Goal: Task Accomplishment & Management: Complete application form

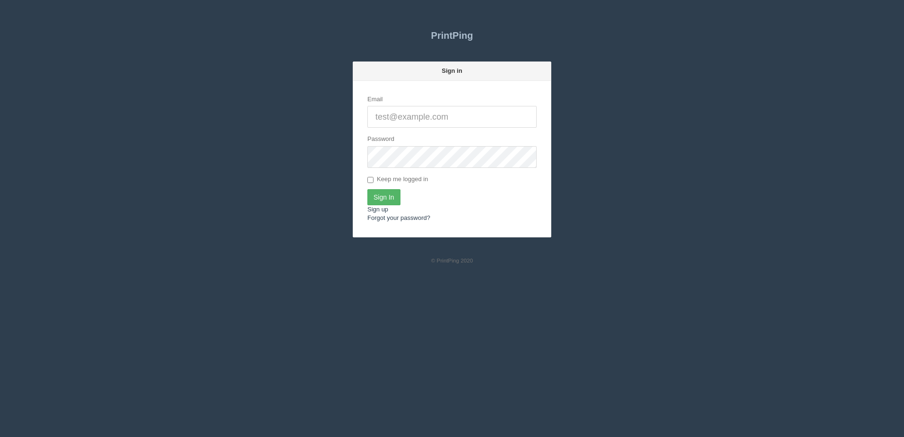
type input "[PERSON_NAME][EMAIL_ADDRESS][DOMAIN_NAME]"
click at [390, 195] on input "Sign In" at bounding box center [383, 197] width 33 height 16
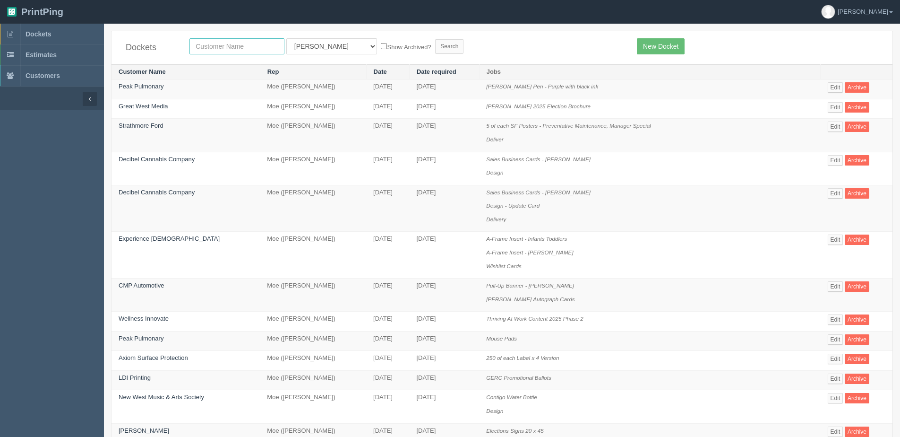
click at [220, 49] on input "text" at bounding box center [236, 46] width 95 height 16
type input "vibee"
click at [435, 39] on input "Search" at bounding box center [449, 46] width 28 height 14
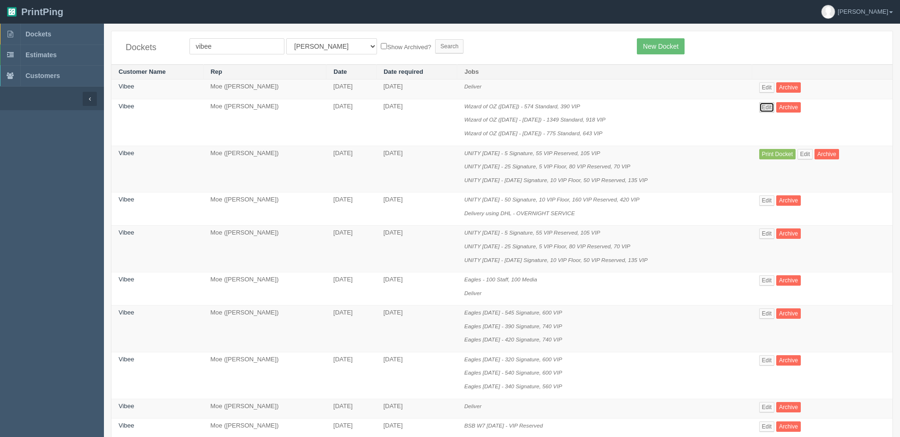
click at [769, 109] on link "Edit" at bounding box center [767, 107] width 16 height 10
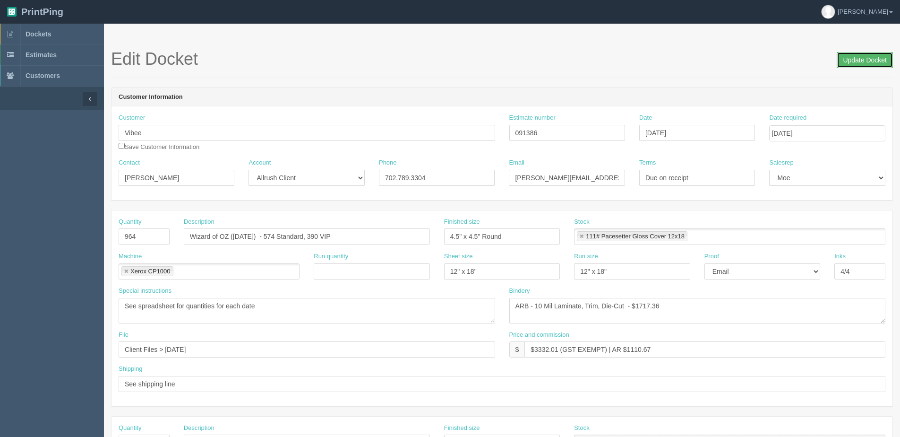
click at [872, 61] on input "Update Docket" at bounding box center [865, 60] width 56 height 16
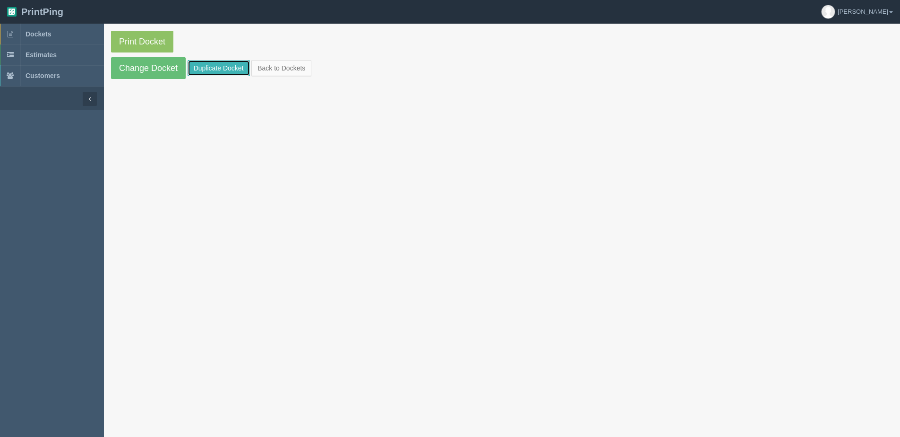
click at [209, 71] on link "Duplicate Docket" at bounding box center [219, 68] width 62 height 16
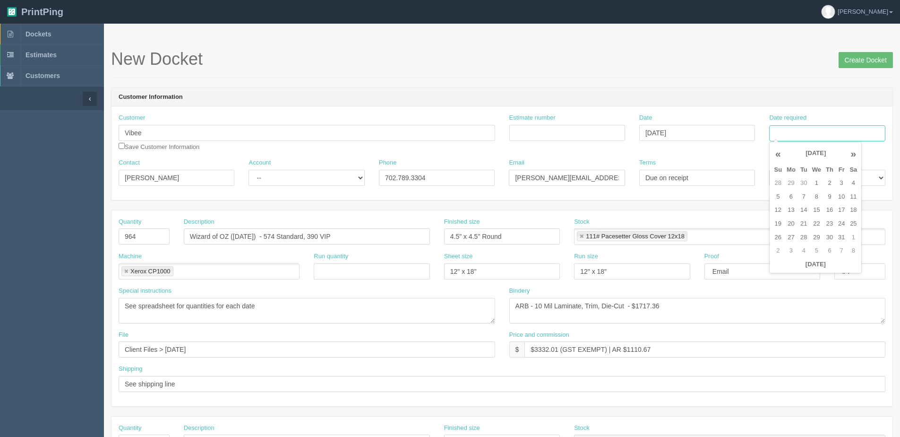
click at [816, 134] on input "Date required" at bounding box center [827, 133] width 116 height 16
click at [774, 269] on th "[DATE]" at bounding box center [816, 265] width 88 height 14
click at [792, 193] on td "6" at bounding box center [791, 197] width 14 height 14
type input "October 6, 2025"
drag, startPoint x: 145, startPoint y: 231, endPoint x: 113, endPoint y: 233, distance: 32.3
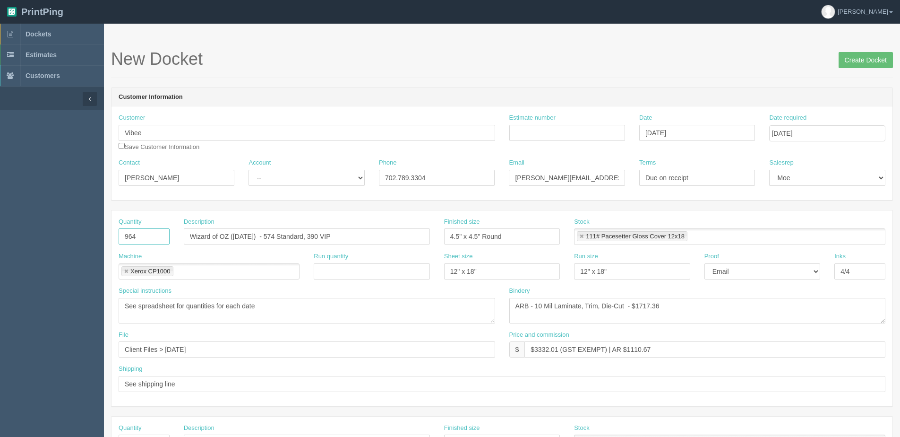
click at [113, 233] on div "Quantity 964" at bounding box center [144, 234] width 65 height 34
type input "30"
click at [242, 239] on input "Wizard of OZ (Oct -20 - 31) - 574 Standard, 390 VIP" at bounding box center [307, 236] width 246 height 16
click at [258, 235] on input "Wizard of OZ (Oct -23 - 15 Standard, 15 VIP" at bounding box center [307, 236] width 246 height 16
drag, startPoint x: 388, startPoint y: 244, endPoint x: -11, endPoint y: 246, distance: 398.8
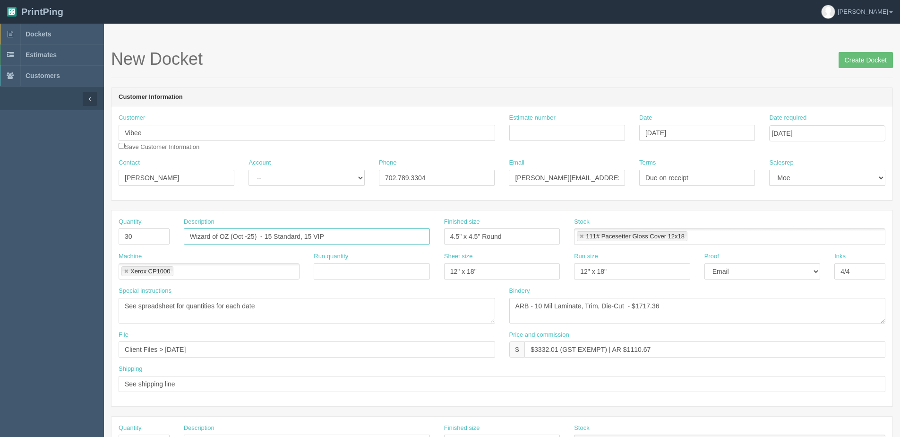
click at [0, 246] on html "PrintPing Dan Edit account ( dan@allrush.ca ) Logout Dockets Estimates Customers" at bounding box center [450, 429] width 900 height 858
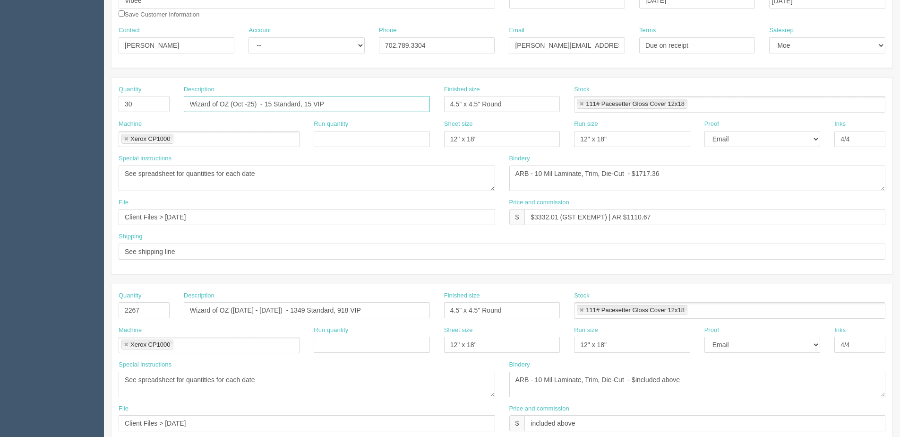
scroll to position [142, 0]
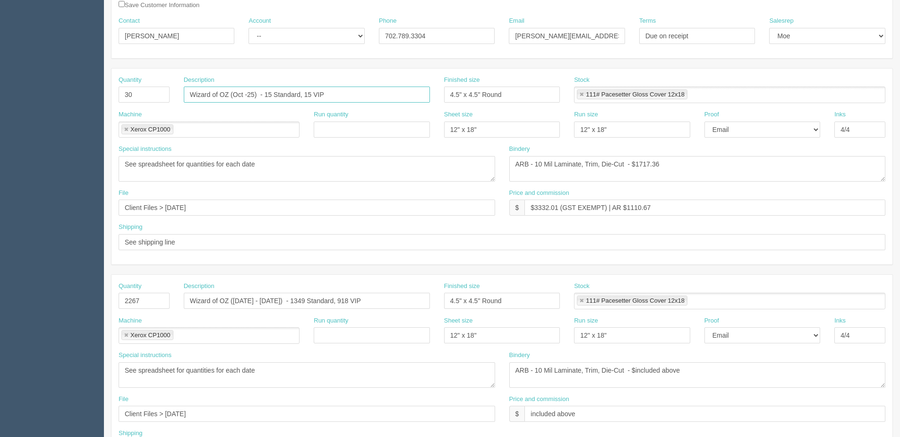
type input "Wizard of OZ (Oct -25) - 15 Standard, 15 VIP"
drag, startPoint x: 319, startPoint y: 303, endPoint x: -33, endPoint y: 303, distance: 351.6
click at [0, 303] on html "PrintPing Dan Edit account ( dan@allrush.ca ) Logout Dockets Estimates Customers" at bounding box center [450, 287] width 900 height 858
paste input "Oct -25) - 15 Standard, 15"
type input "Wizard of OZ (Oct -25) - 15 Standard, 15 VIP"
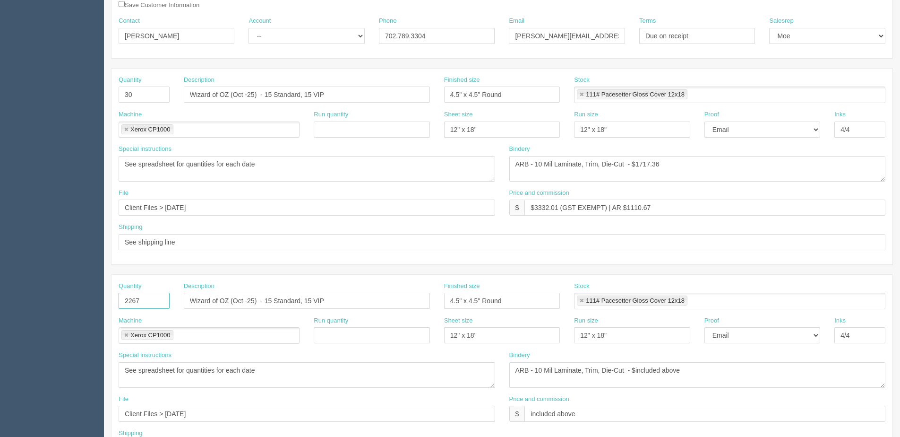
drag, startPoint x: 153, startPoint y: 301, endPoint x: 34, endPoint y: 302, distance: 118.6
click at [34, 302] on section "Dockets Estimates Customers" at bounding box center [450, 299] width 900 height 835
type input "30"
click at [249, 301] on input "Wizard of OZ (Oct -25) - 15 Standard, 15 VIP" at bounding box center [307, 301] width 246 height 16
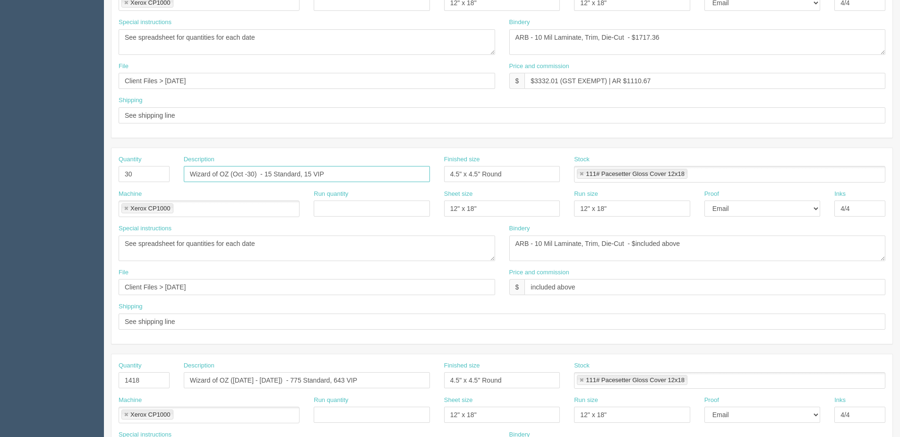
scroll to position [331, 0]
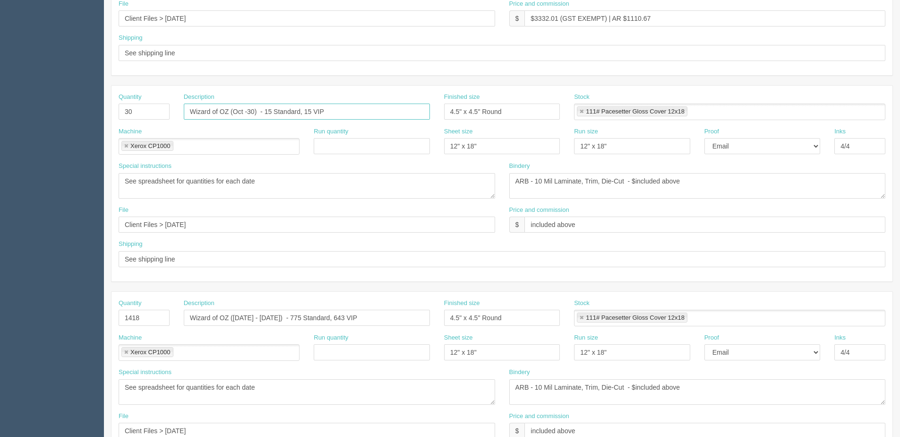
type input "Wizard of OZ (Oct -30) - 15 Standard, 15 VIP"
drag, startPoint x: 133, startPoint y: 319, endPoint x: -43, endPoint y: 322, distance: 176.8
click at [0, 322] on html "PrintPing Dan Edit account ( dan@allrush.ca ) Logout Dockets Estimates Customers" at bounding box center [450, 98] width 900 height 858
drag, startPoint x: 345, startPoint y: 322, endPoint x: -20, endPoint y: 320, distance: 365.8
click at [0, 320] on html "PrintPing Dan Edit account ( dan@allrush.ca ) Logout Dockets Estimates Customers" at bounding box center [450, 98] width 900 height 858
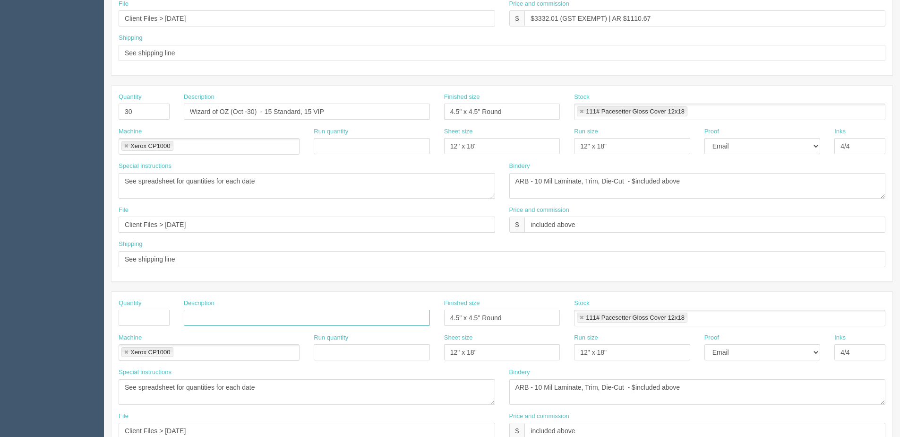
click at [125, 351] on link at bounding box center [126, 352] width 6 height 6
drag, startPoint x: 63, startPoint y: 389, endPoint x: -4, endPoint y: 385, distance: 67.2
click at [0, 385] on html "PrintPing Dan Edit account ( dan@allrush.ca ) Logout Dockets Estimates Customers" at bounding box center [450, 98] width 900 height 858
drag, startPoint x: 328, startPoint y: 330, endPoint x: 238, endPoint y: 333, distance: 90.3
click at [220, 331] on div "Quantity Description Finished size 4.5" x 4.5" Round Stock 111# Pacesetter Glos…" at bounding box center [502, 316] width 781 height 34
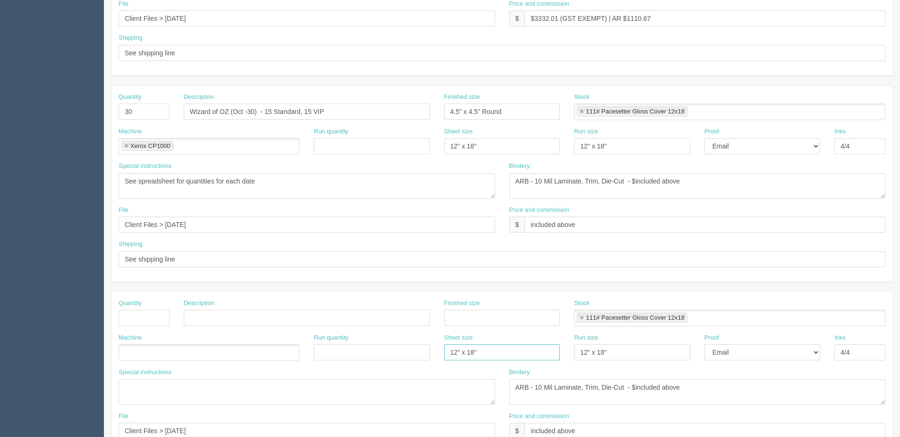
drag, startPoint x: 486, startPoint y: 354, endPoint x: 342, endPoint y: 364, distance: 144.5
click at [346, 363] on div "Machine Run quantity Sheet size 12" x 18" Run size 12" x 18" Proof -- Email Har…" at bounding box center [502, 350] width 781 height 34
drag, startPoint x: 581, startPoint y: 318, endPoint x: 608, endPoint y: 360, distance: 49.9
click at [581, 318] on link at bounding box center [582, 318] width 6 height 6
drag, startPoint x: 610, startPoint y: 356, endPoint x: 531, endPoint y: 354, distance: 78.9
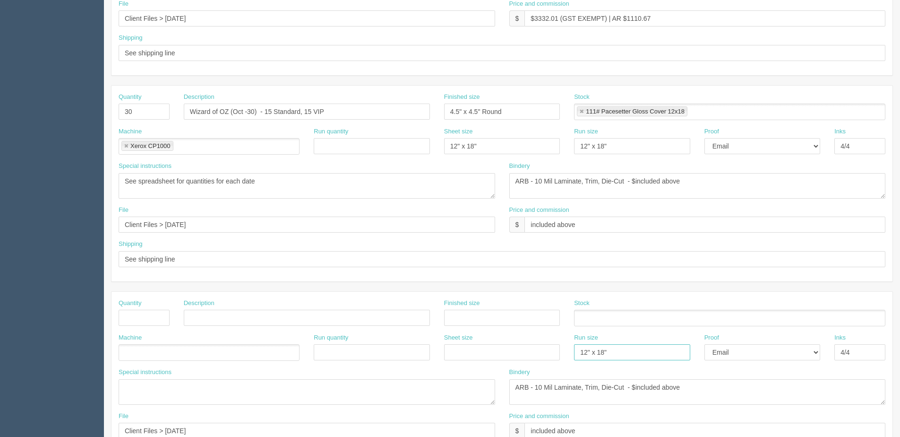
click at [530, 358] on div "Machine Run quantity Sheet size Run size 12" x 18" Proof -- Email Hard Copy Ink…" at bounding box center [502, 350] width 781 height 34
click at [731, 352] on select "-- Email Hard Copy" at bounding box center [763, 352] width 116 height 16
select select
click at [705, 344] on select "-- Email Hard Copy" at bounding box center [763, 352] width 116 height 16
drag, startPoint x: 854, startPoint y: 351, endPoint x: 809, endPoint y: 358, distance: 46.4
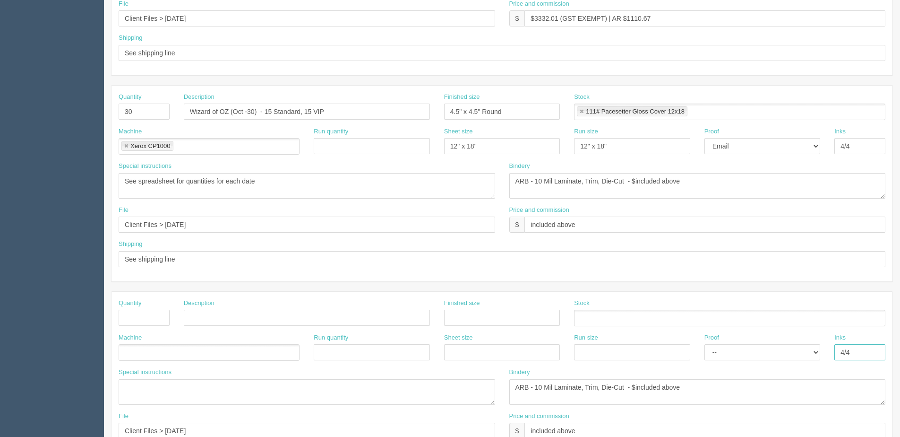
click at [809, 358] on div "Machine Run quantity Sheet size Run size Proof -- Email Hard Copy Inks 4/4" at bounding box center [502, 350] width 781 height 34
drag, startPoint x: 706, startPoint y: 393, endPoint x: 258, endPoint y: 394, distance: 448.0
click at [258, 396] on div "Special instructions See spreadsheet for quantities for each date Bindery ARB -…" at bounding box center [502, 390] width 781 height 44
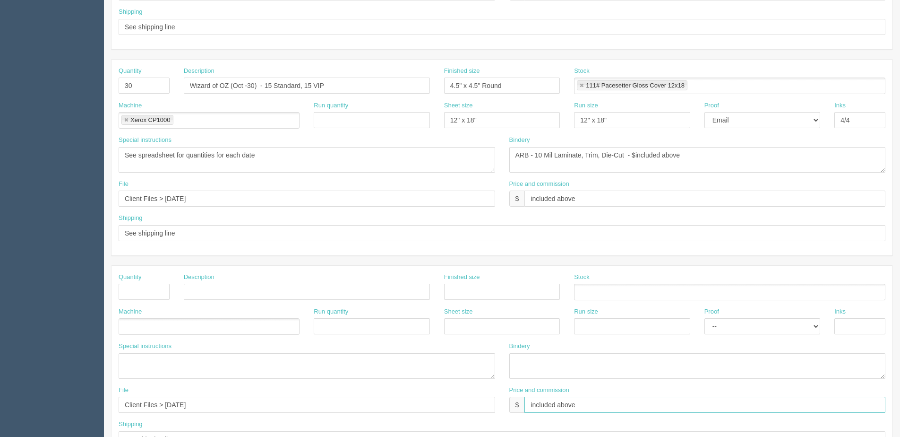
drag, startPoint x: 516, startPoint y: 432, endPoint x: 283, endPoint y: 426, distance: 232.6
click at [155, 431] on div "Quantity Description Finished size Stock Machine Run quantity Sheet size Run si…" at bounding box center [502, 364] width 781 height 196
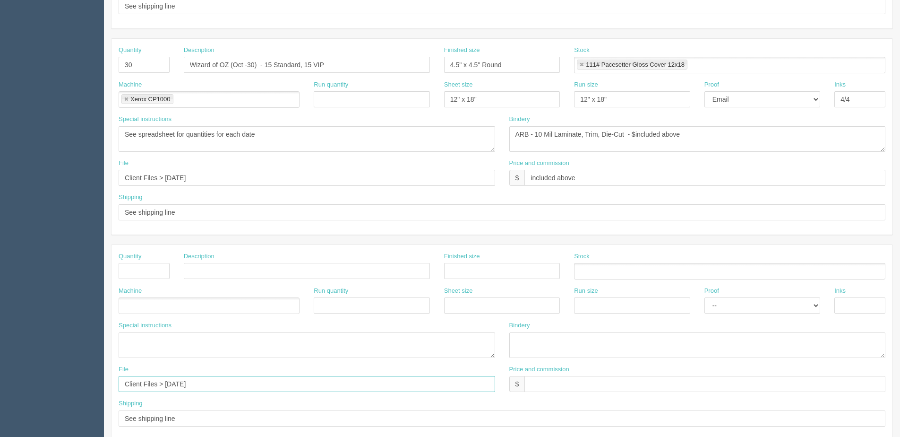
drag, startPoint x: 147, startPoint y: 386, endPoint x: -88, endPoint y: 356, distance: 237.6
click at [0, 356] on html "PrintPing Dan Edit account ( dan@allrush.ca ) Logout Dockets Estimates Customers" at bounding box center [450, 51] width 900 height 858
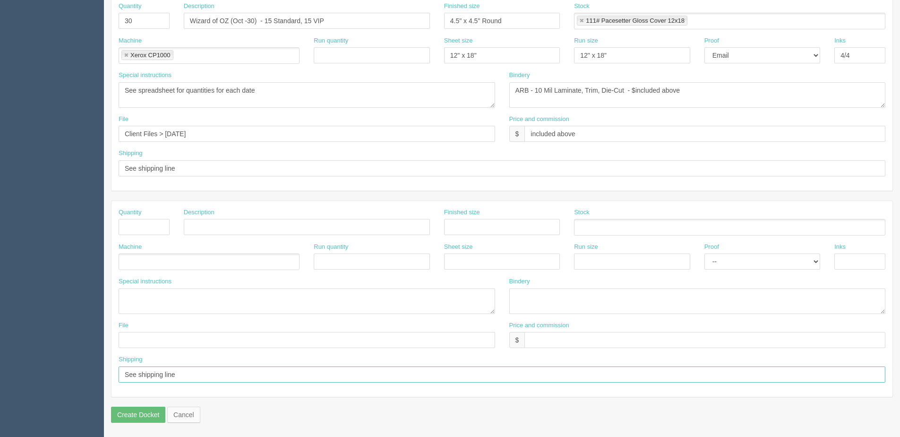
drag, startPoint x: 196, startPoint y: 373, endPoint x: 83, endPoint y: 385, distance: 113.6
click at [0, 372] on html "PrintPing Dan Edit account ( dan@allrush.ca ) Logout Dockets Estimates Customers" at bounding box center [450, 7] width 900 height 858
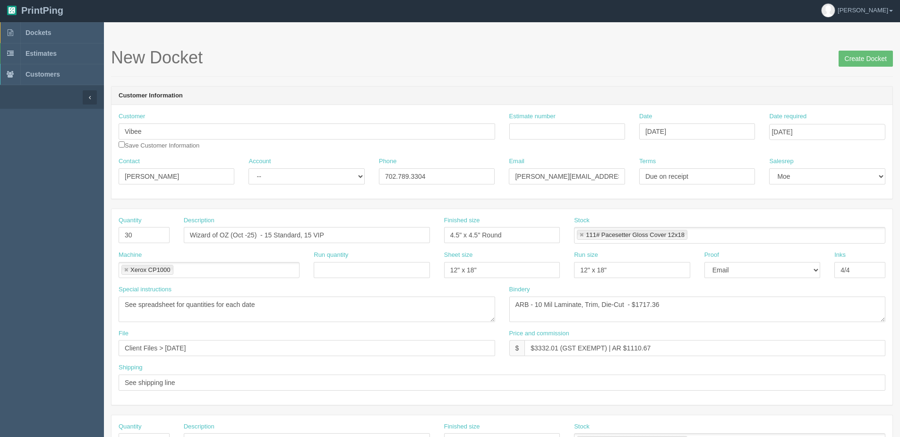
scroll to position [0, 0]
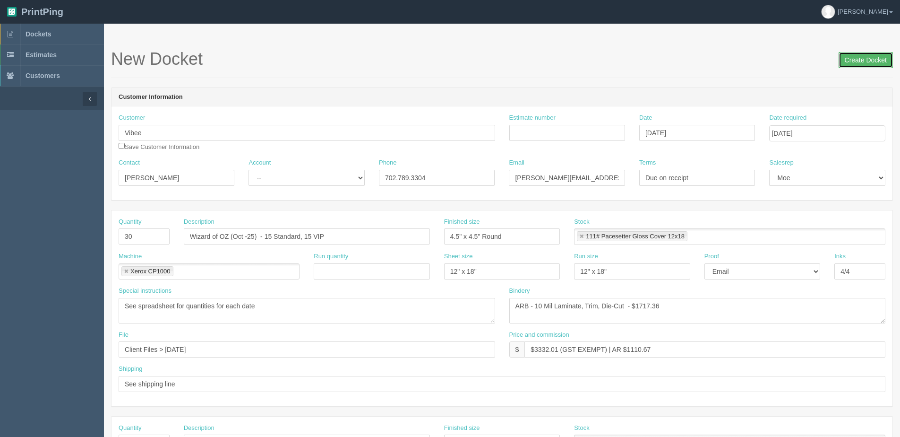
click at [858, 59] on input "Create Docket" at bounding box center [866, 60] width 54 height 16
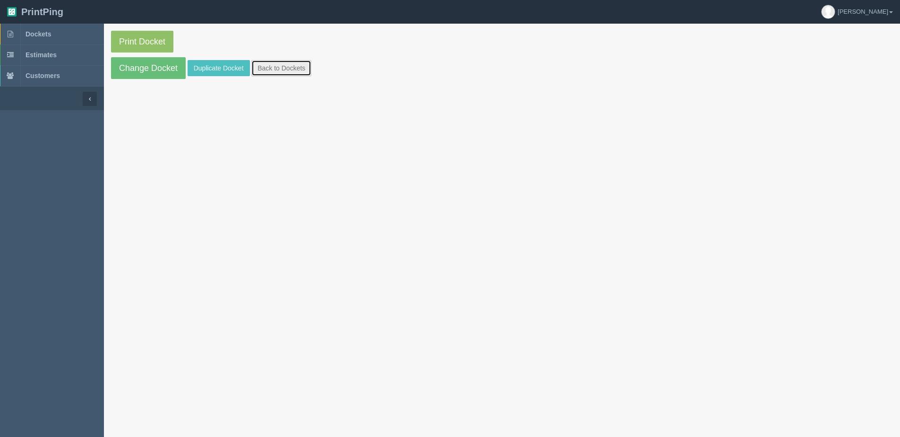
drag, startPoint x: 290, startPoint y: 62, endPoint x: 262, endPoint y: 68, distance: 28.5
click at [290, 62] on link "Back to Dockets" at bounding box center [281, 68] width 60 height 16
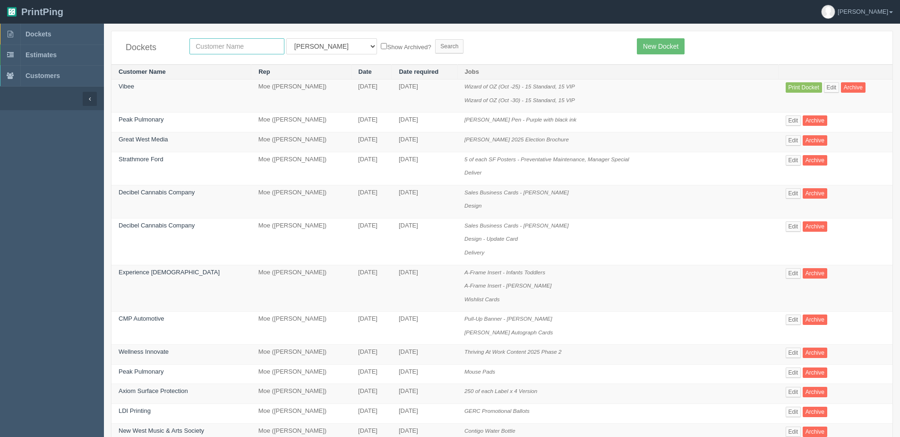
click at [214, 50] on input "text" at bounding box center [236, 46] width 95 height 16
type input "b"
type input "vibee"
click at [435, 39] on input "Search" at bounding box center [449, 46] width 28 height 14
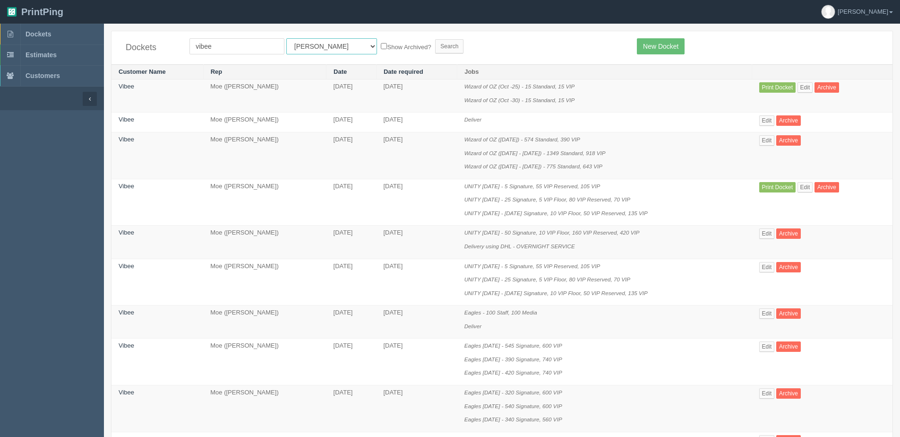
click at [303, 49] on select "All Users [PERSON_NAME] Test 1 [PERSON_NAME] [PERSON_NAME] [PERSON_NAME] France…" at bounding box center [331, 46] width 91 height 16
select select "1"
click at [286, 38] on select "All Users [PERSON_NAME] Test 1 [PERSON_NAME] [PERSON_NAME] [PERSON_NAME] France…" at bounding box center [331, 46] width 91 height 16
click at [381, 41] on label "Show Archived?" at bounding box center [406, 46] width 50 height 11
click at [381, 43] on input "Show Archived?" at bounding box center [384, 46] width 6 height 6
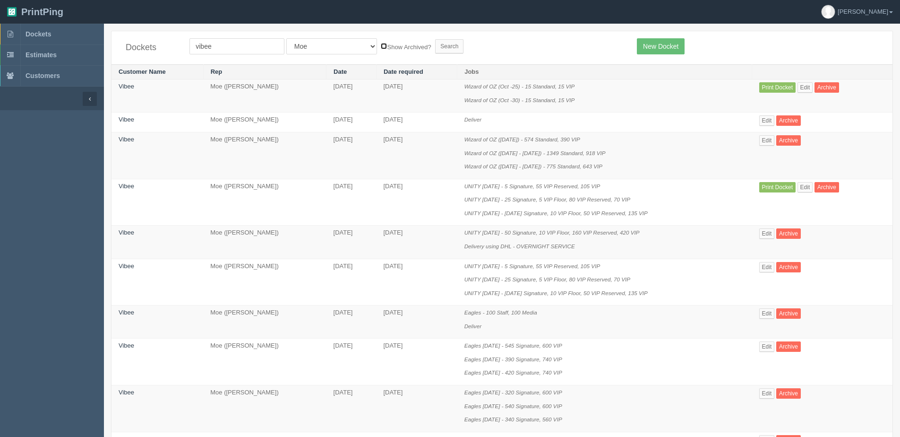
checkbox input "true"
click at [435, 45] on input "Search" at bounding box center [449, 46] width 28 height 14
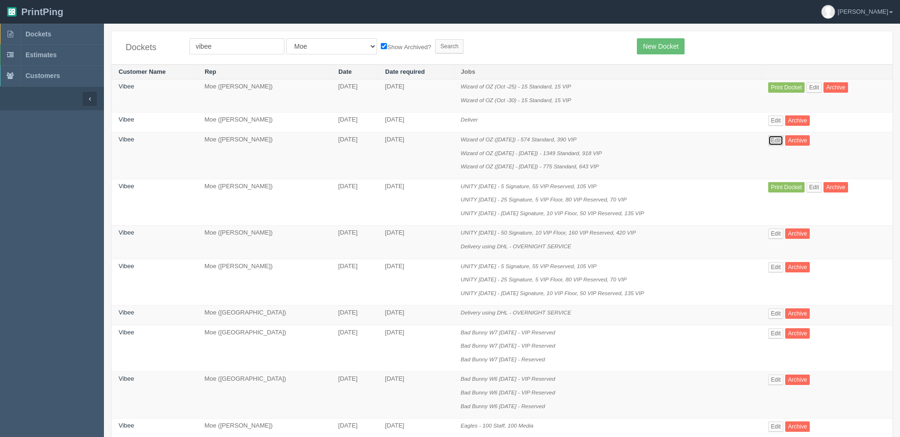
click at [776, 140] on link "Edit" at bounding box center [776, 140] width 16 height 10
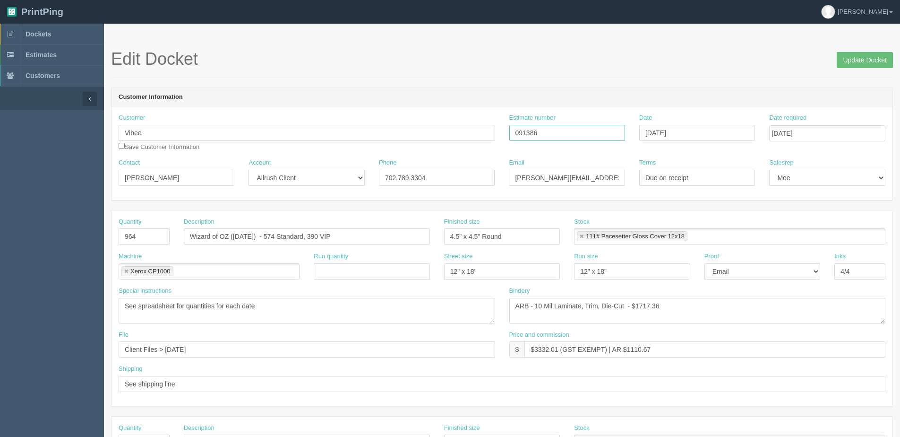
drag, startPoint x: 539, startPoint y: 131, endPoint x: 453, endPoint y: 124, distance: 85.9
click at [453, 124] on div "Customer Vibee Save Customer Information Estimate number 091386 Date September …" at bounding box center [502, 135] width 781 height 45
click at [21, 29] on link "Dockets" at bounding box center [52, 34] width 104 height 21
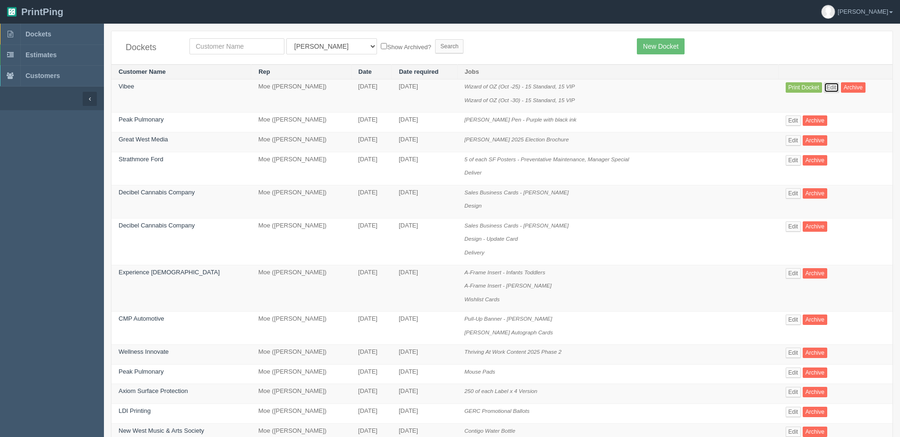
click at [826, 87] on link "Edit" at bounding box center [832, 87] width 16 height 10
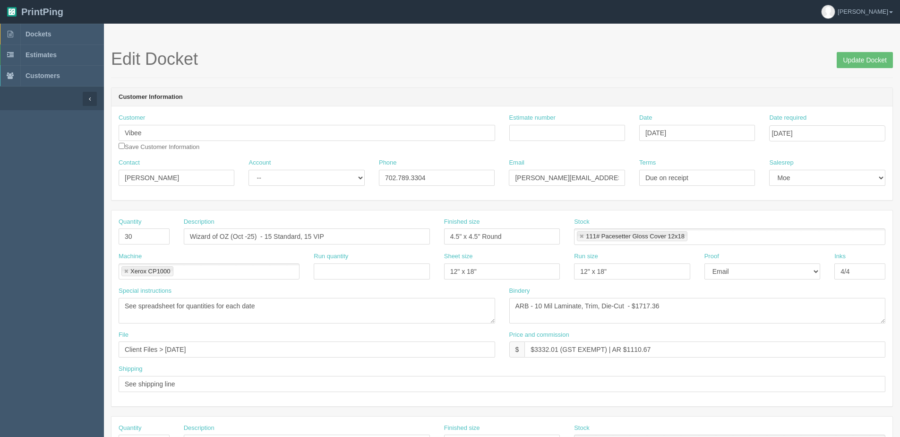
click at [577, 142] on div "Estimate number" at bounding box center [567, 130] width 130 height 34
click at [556, 133] on input "Estimate number" at bounding box center [567, 133] width 116 height 16
paste input "091386"
type input "091386"
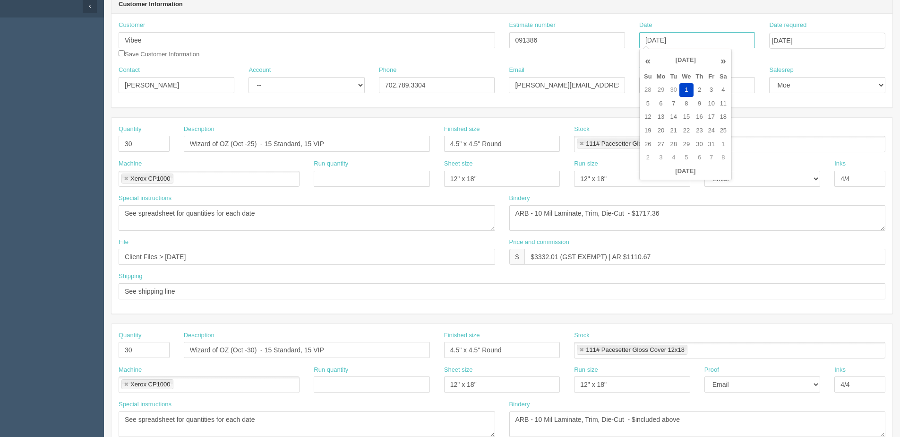
scroll to position [95, 0]
type input "October 1, 2025"
drag, startPoint x: 534, startPoint y: 255, endPoint x: 560, endPoint y: 258, distance: 25.2
click at [560, 258] on input "$3332.01 (GST EXEMPT) | AR $1110.67" at bounding box center [705, 255] width 361 height 16
drag, startPoint x: 641, startPoint y: 254, endPoint x: 821, endPoint y: 233, distance: 181.2
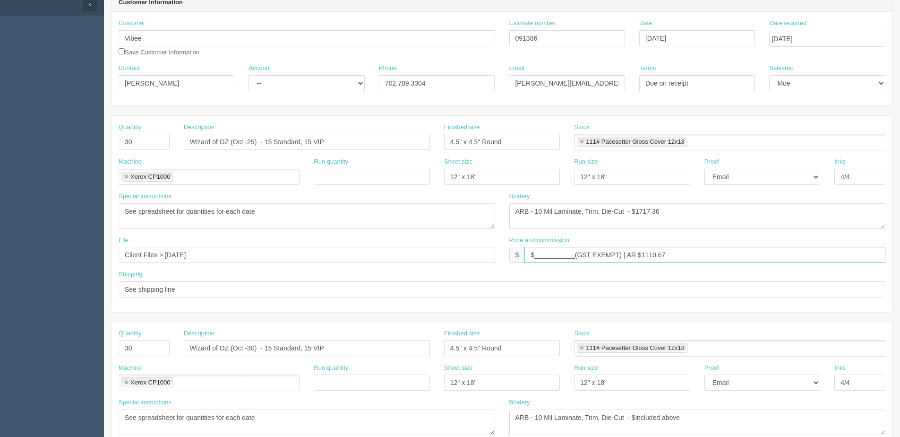
click at [821, 233] on div "Quantity 30 Description Wizard of OZ (Oct -25) - 15 Standard, 15 VIP Finished s…" at bounding box center [502, 214] width 781 height 196
click at [574, 255] on input "$___________(GST EXEMPT) | AR $___________" at bounding box center [705, 255] width 361 height 16
type input "$____________________(GST EXEMPT) | AR $_____________________"
drag, startPoint x: 635, startPoint y: 212, endPoint x: 839, endPoint y: 211, distance: 204.6
click at [839, 211] on textarea "ARB - 10 Mil Laminate, Trim, Die-Cut - $1717.36" at bounding box center [697, 216] width 377 height 26
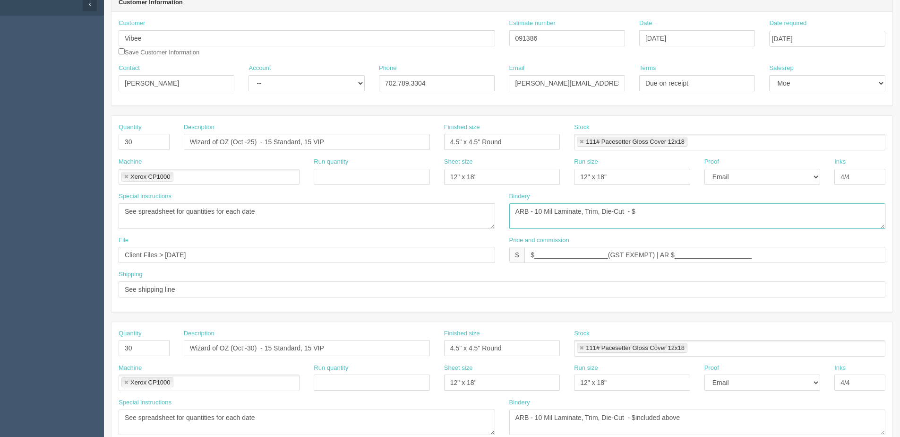
type textarea "ARB - 10 Mil Laminate, Trim, Die-Cut - $"
drag, startPoint x: 279, startPoint y: 205, endPoint x: -106, endPoint y: 222, distance: 386.0
click at [0, 222] on html "PrintPing Dan Edit account ( dan@allrush.ca ) Logout Dockets Estimates Customers" at bounding box center [450, 334] width 900 height 858
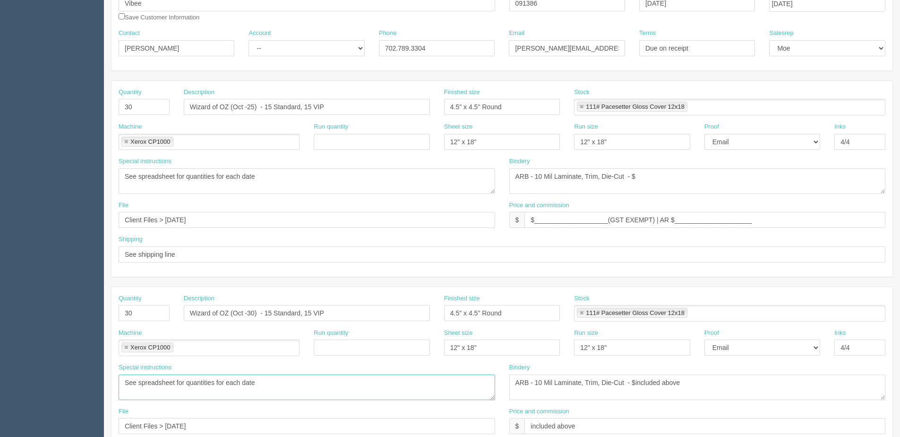
drag, startPoint x: 257, startPoint y: 423, endPoint x: -79, endPoint y: 447, distance: 336.3
click at [0, 436] on html "PrintPing Dan Edit account ( dan@allrush.ca ) Logout Dockets Estimates Customers" at bounding box center [450, 300] width 900 height 858
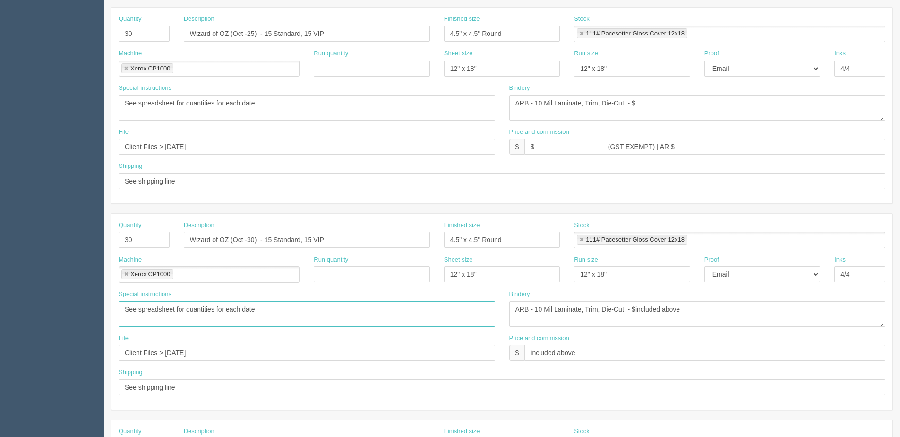
drag, startPoint x: 274, startPoint y: 313, endPoint x: -179, endPoint y: 313, distance: 453.2
click at [0, 313] on html "PrintPing Dan Edit account ( dan@allrush.ca ) Logout Dockets Estimates Customers" at bounding box center [450, 226] width 900 height 858
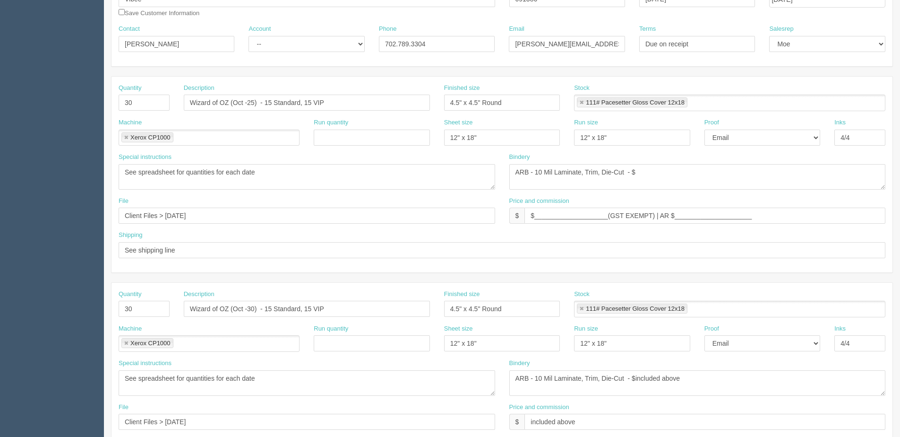
scroll to position [142, 0]
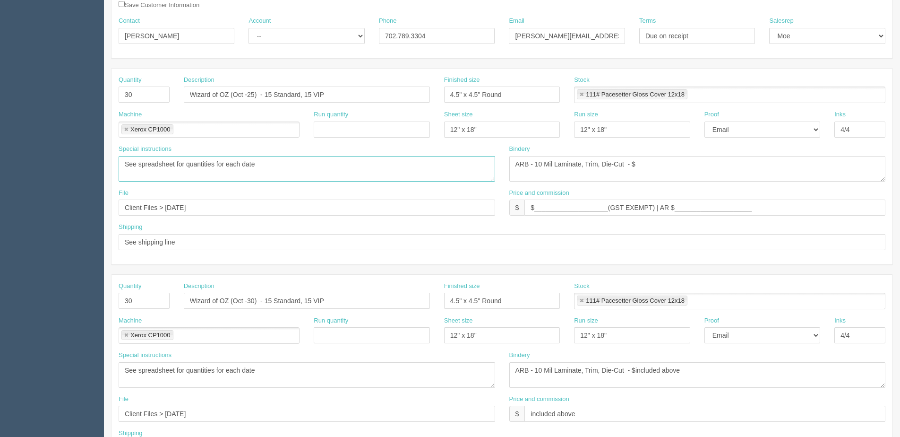
drag, startPoint x: 280, startPoint y: 166, endPoint x: -73, endPoint y: 172, distance: 353.5
click at [0, 172] on html "PrintPing Dan Edit account ( dan@allrush.ca ) Logout Dockets Estimates Customers" at bounding box center [450, 287] width 900 height 858
drag, startPoint x: 86, startPoint y: 384, endPoint x: -43, endPoint y: 383, distance: 128.5
click at [0, 383] on html "PrintPing Dan Edit account ( dan@allrush.ca ) Logout Dockets Estimates Customers" at bounding box center [450, 287] width 900 height 858
click at [207, 209] on input "Client Files > [DATE]" at bounding box center [307, 207] width 377 height 16
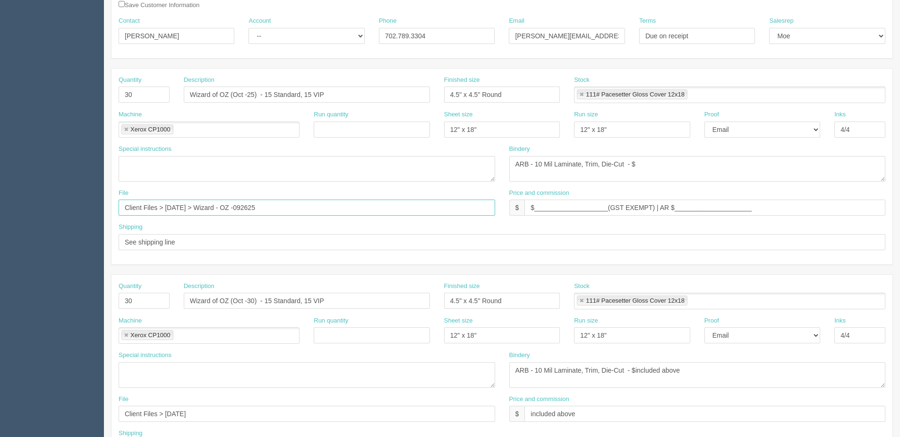
drag, startPoint x: 313, startPoint y: 214, endPoint x: -117, endPoint y: 209, distance: 430.5
click at [0, 209] on html "PrintPing Dan Edit account ( dan@allrush.ca ) Logout Dockets Estimates Customers" at bounding box center [450, 287] width 900 height 858
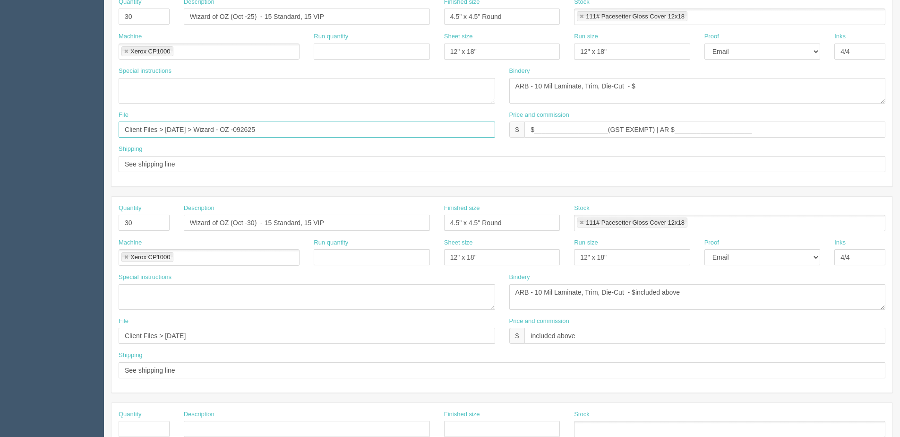
scroll to position [236, 0]
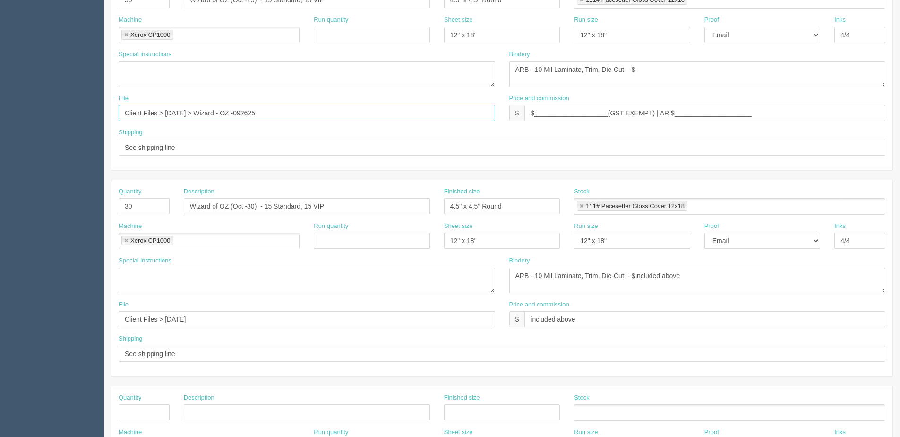
type input "Client Files > Sept 2025 > Wizard - OZ -092625"
drag, startPoint x: 89, startPoint y: 325, endPoint x: 1, endPoint y: 309, distance: 89.0
click at [0, 327] on html "PrintPing Dan Edit account ( dan@allrush.ca ) Logout Dockets Estimates Customers" at bounding box center [450, 193] width 900 height 858
paste input "> Wizard - OZ -092625"
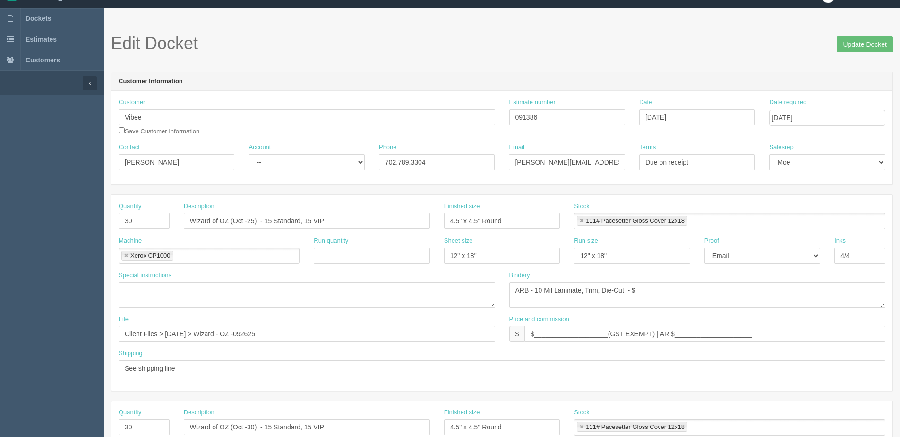
scroll to position [0, 0]
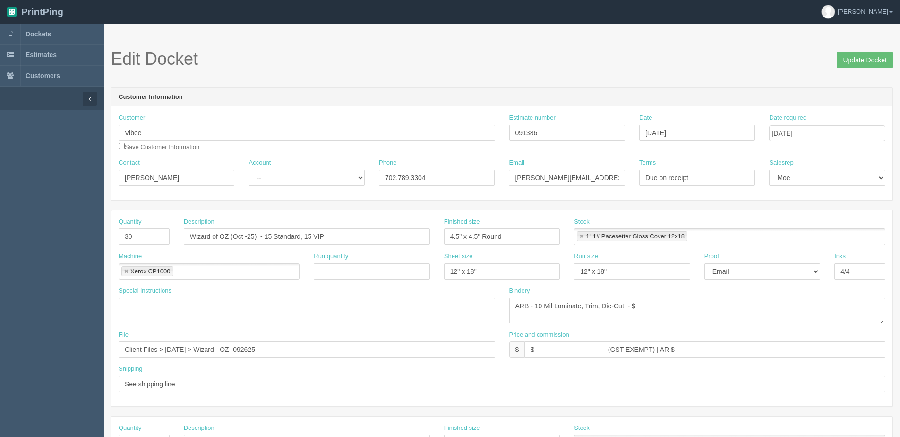
type input "Client Files > Sept 2025 > Wizard - OZ -092625"
click at [286, 177] on select "-- Existing Client Allrush Client Rep Client" at bounding box center [307, 178] width 116 height 16
select select "Allrush Client"
click at [249, 170] on select "-- Existing Client Allrush Client Rep Client" at bounding box center [307, 178] width 116 height 16
click at [846, 64] on input "Update Docket" at bounding box center [865, 60] width 56 height 16
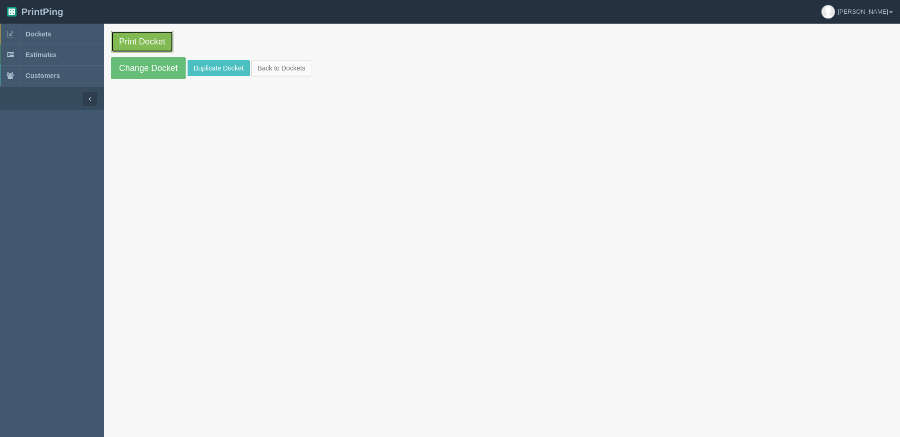
click at [145, 39] on link "Print Docket" at bounding box center [142, 42] width 62 height 22
drag, startPoint x: 143, startPoint y: 61, endPoint x: 137, endPoint y: 62, distance: 6.2
click at [143, 61] on link "Change Docket" at bounding box center [148, 68] width 75 height 22
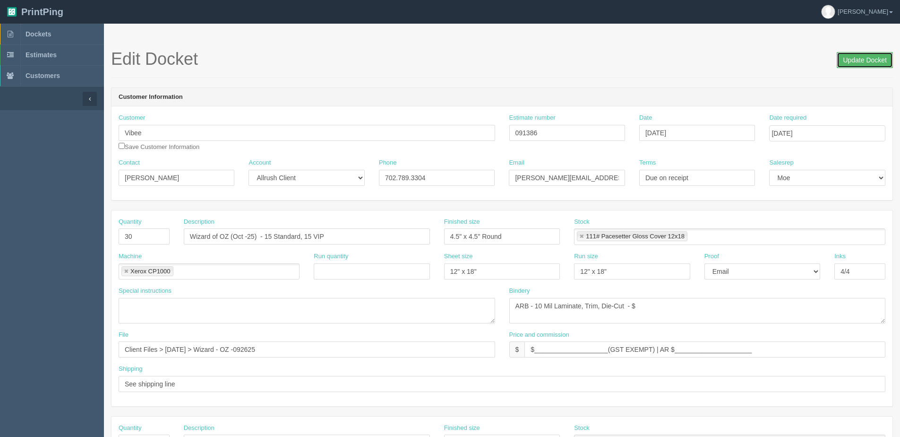
click at [880, 61] on input "Update Docket" at bounding box center [865, 60] width 56 height 16
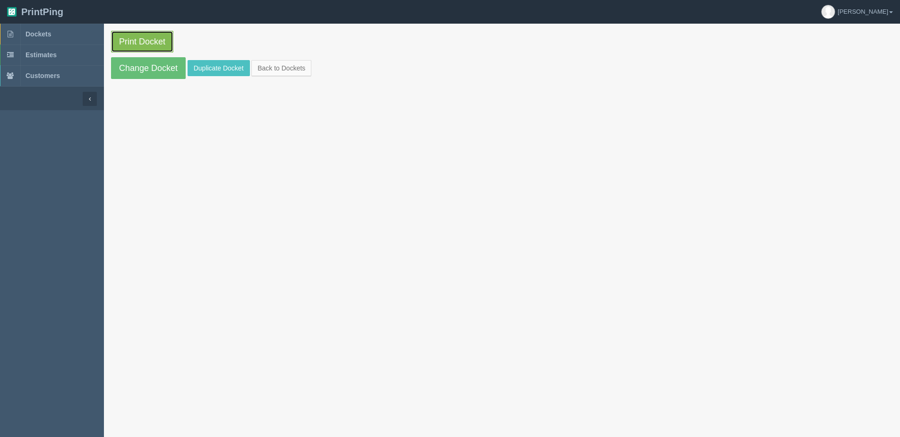
click at [137, 42] on link "Print Docket" at bounding box center [142, 42] width 62 height 22
click at [275, 69] on link "Back to Dockets" at bounding box center [281, 68] width 60 height 16
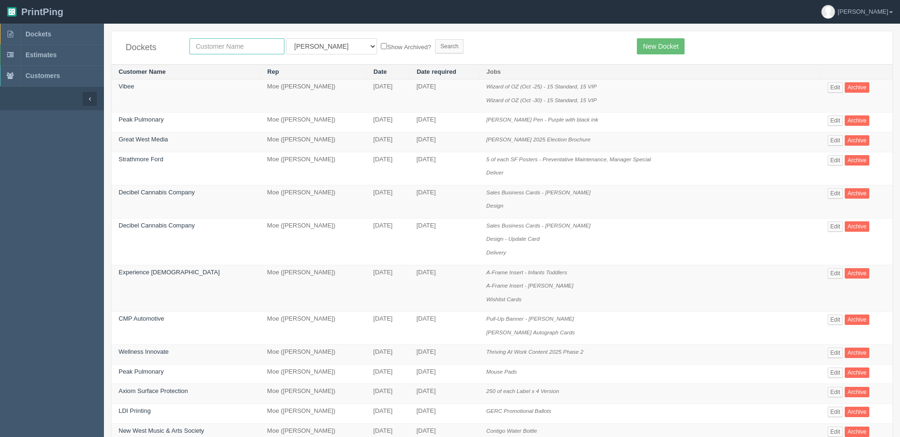
click at [225, 45] on input "text" at bounding box center [236, 46] width 95 height 16
type input "vibee"
click at [435, 39] on input "Search" at bounding box center [449, 46] width 28 height 14
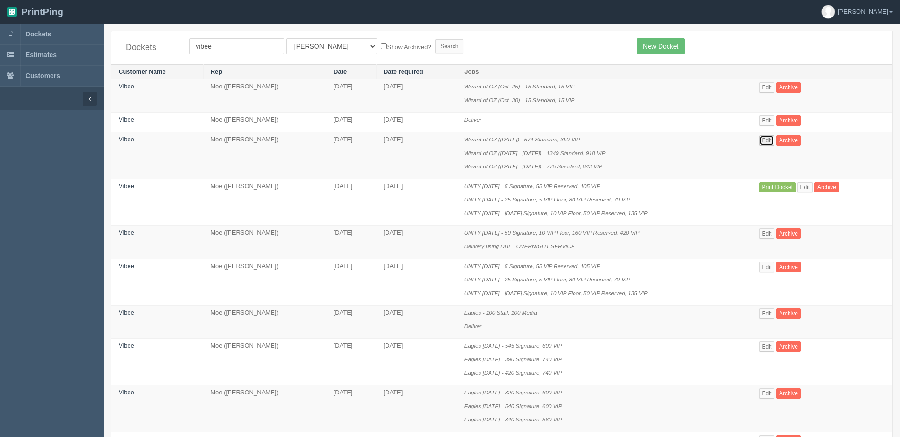
click at [774, 141] on link "Edit" at bounding box center [767, 140] width 16 height 10
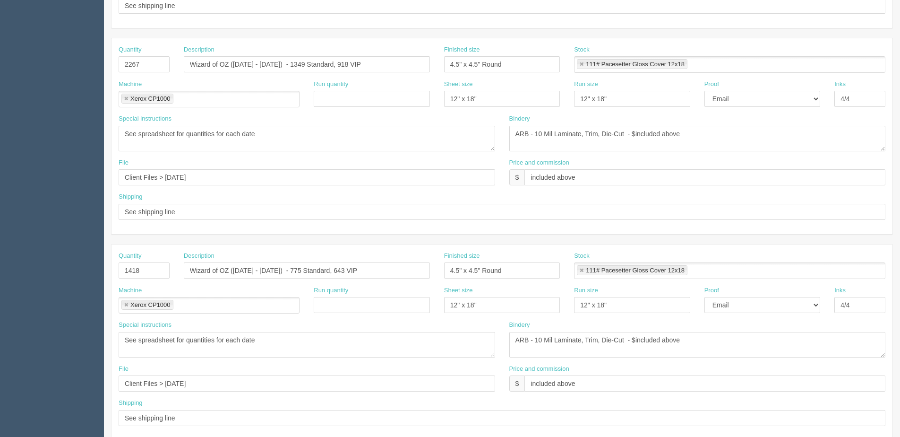
scroll to position [422, 0]
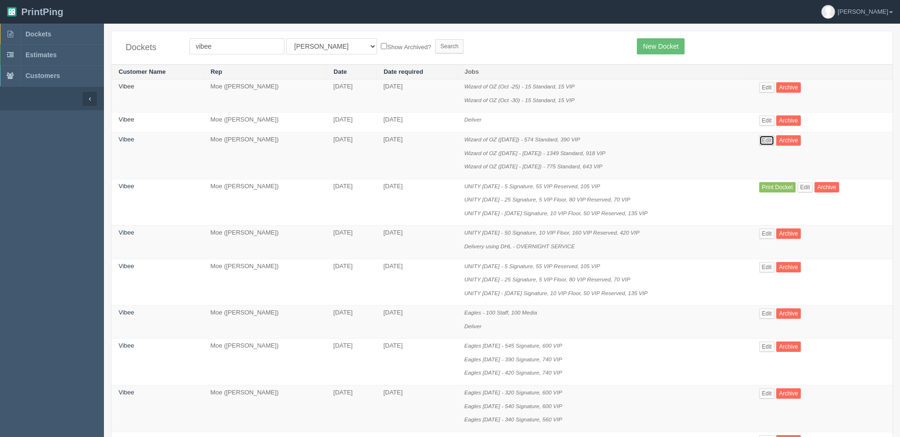
click at [768, 140] on link "Edit" at bounding box center [767, 140] width 16 height 10
